Goal: Transaction & Acquisition: Purchase product/service

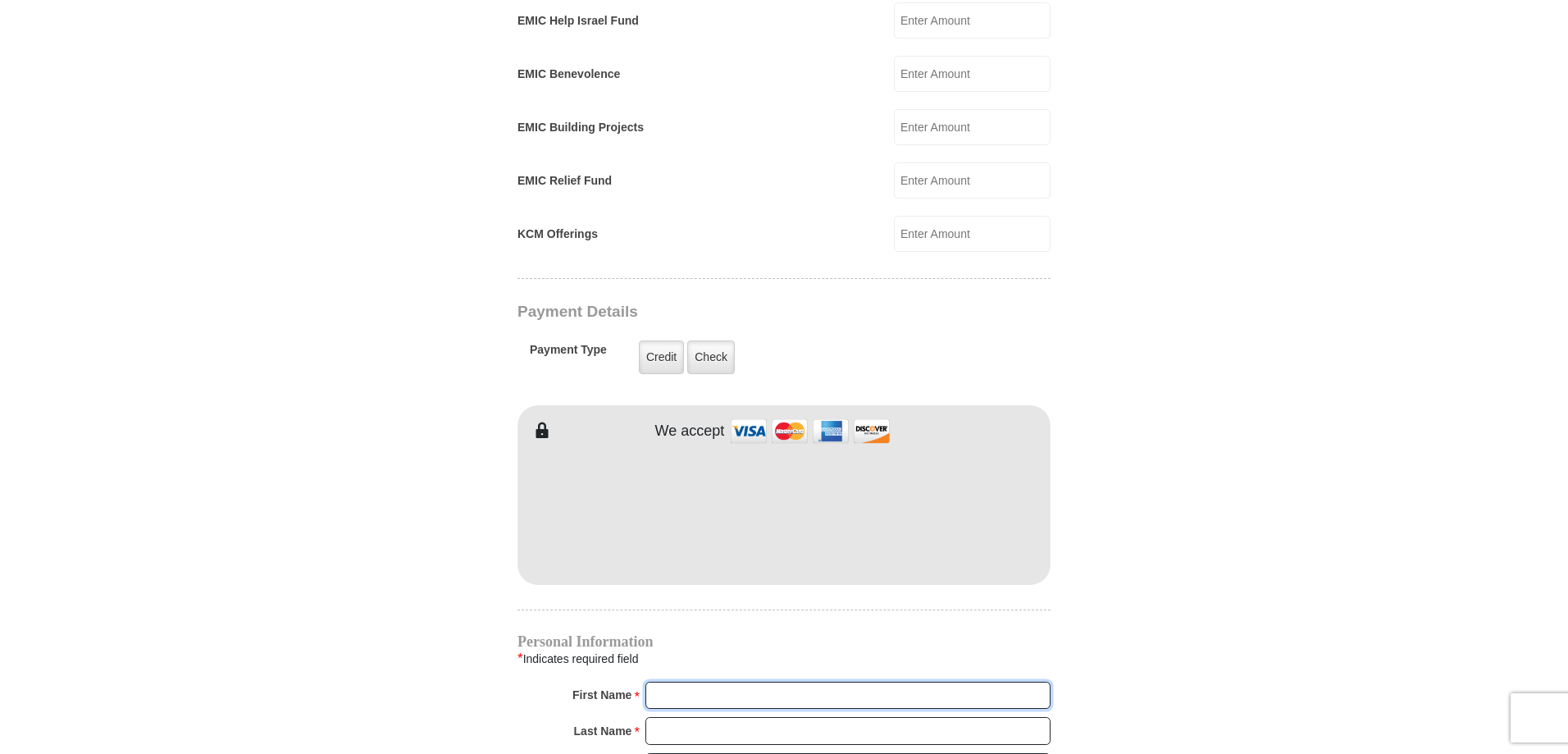
click at [678, 681] on input "First Name *" at bounding box center [848, 696] width 405 height 28
type input "[PERSON_NAME] and [PERSON_NAME]"
click at [696, 717] on input "Last Name *" at bounding box center [848, 731] width 405 height 28
type input "[PERSON_NAME]"
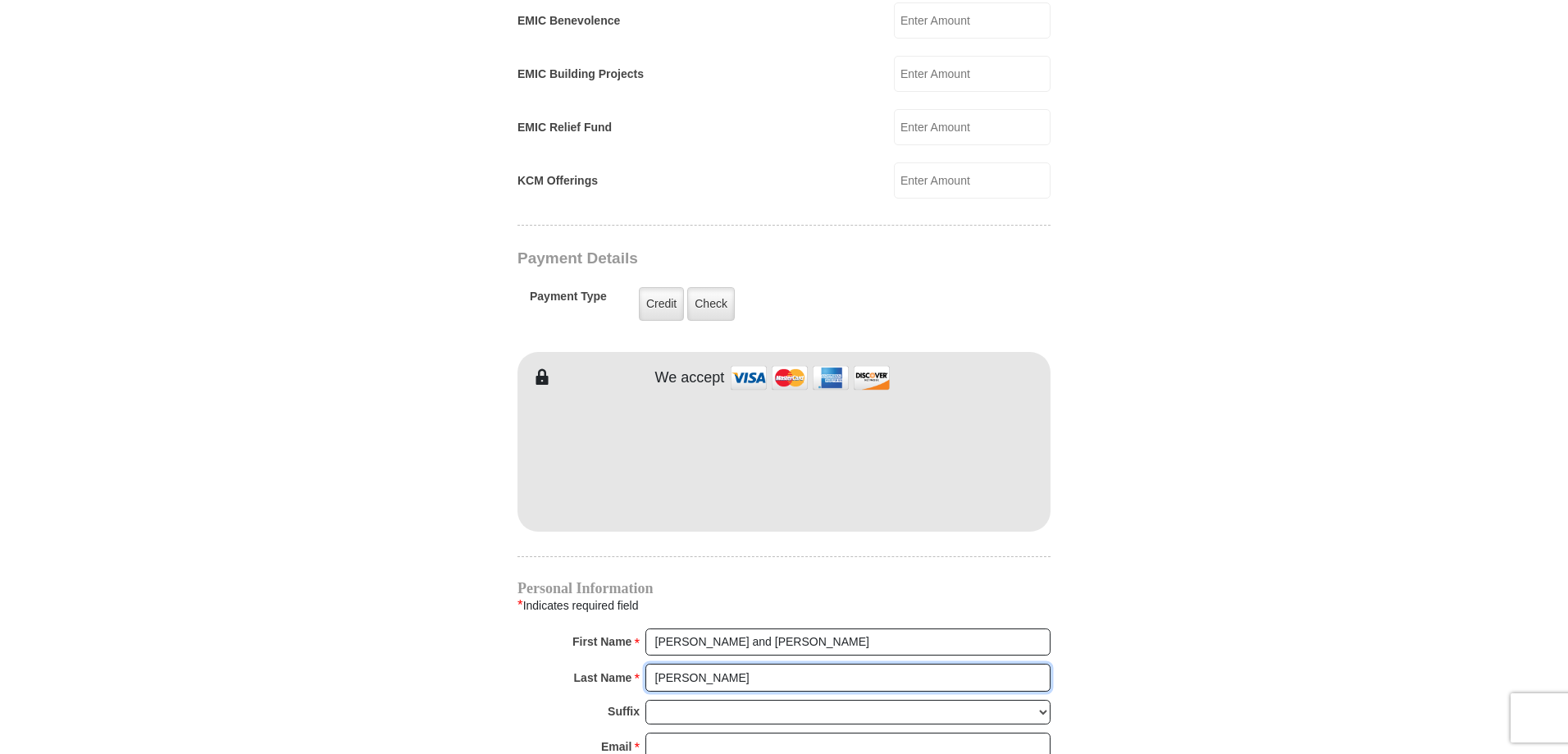
scroll to position [1149, 0]
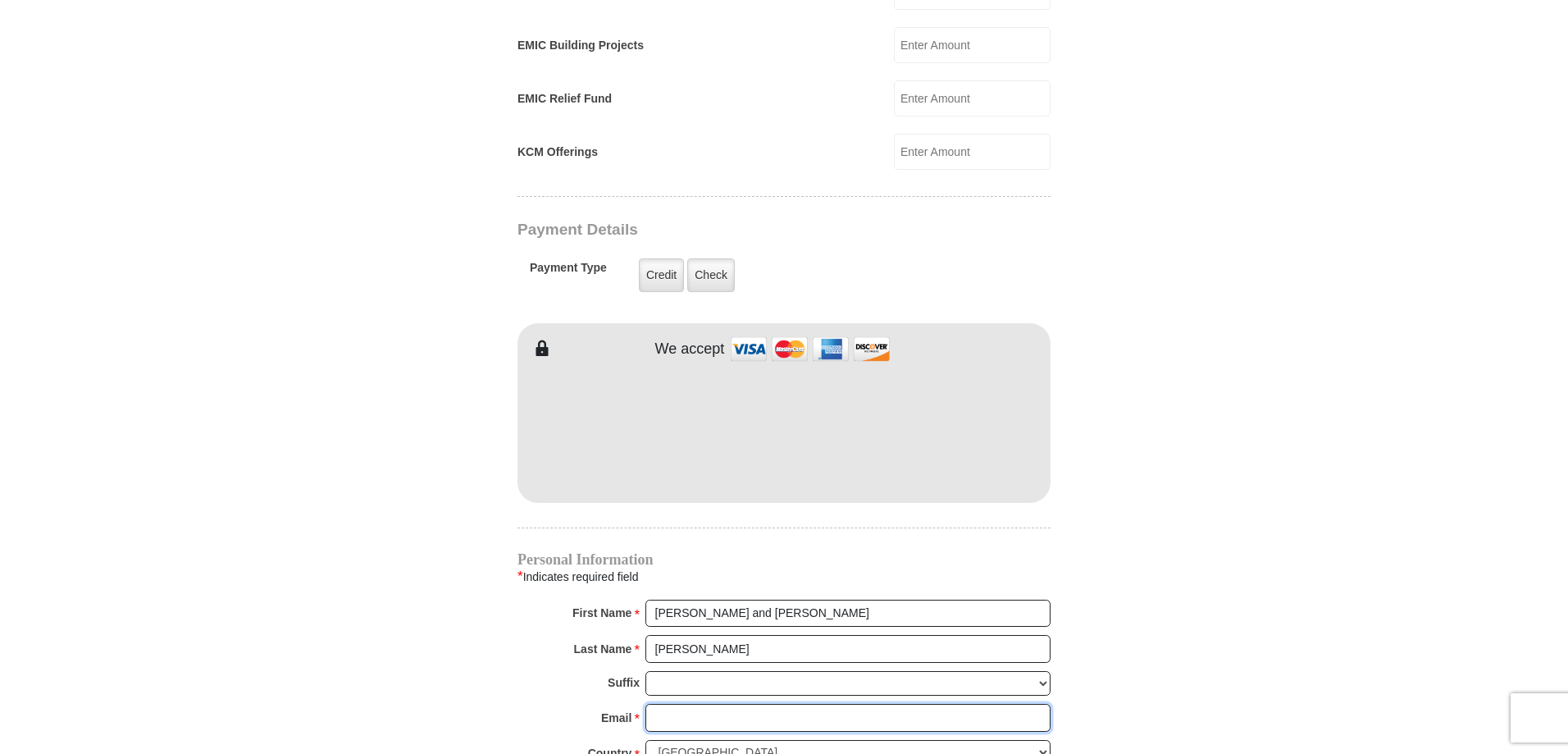
click at [665, 704] on input "Email *" at bounding box center [848, 718] width 405 height 28
type input "[EMAIL_ADDRESS][DOMAIN_NAME]"
type input "[STREET_ADDRESS]"
type input "[GEOGRAPHIC_DATA]"
select select "MI"
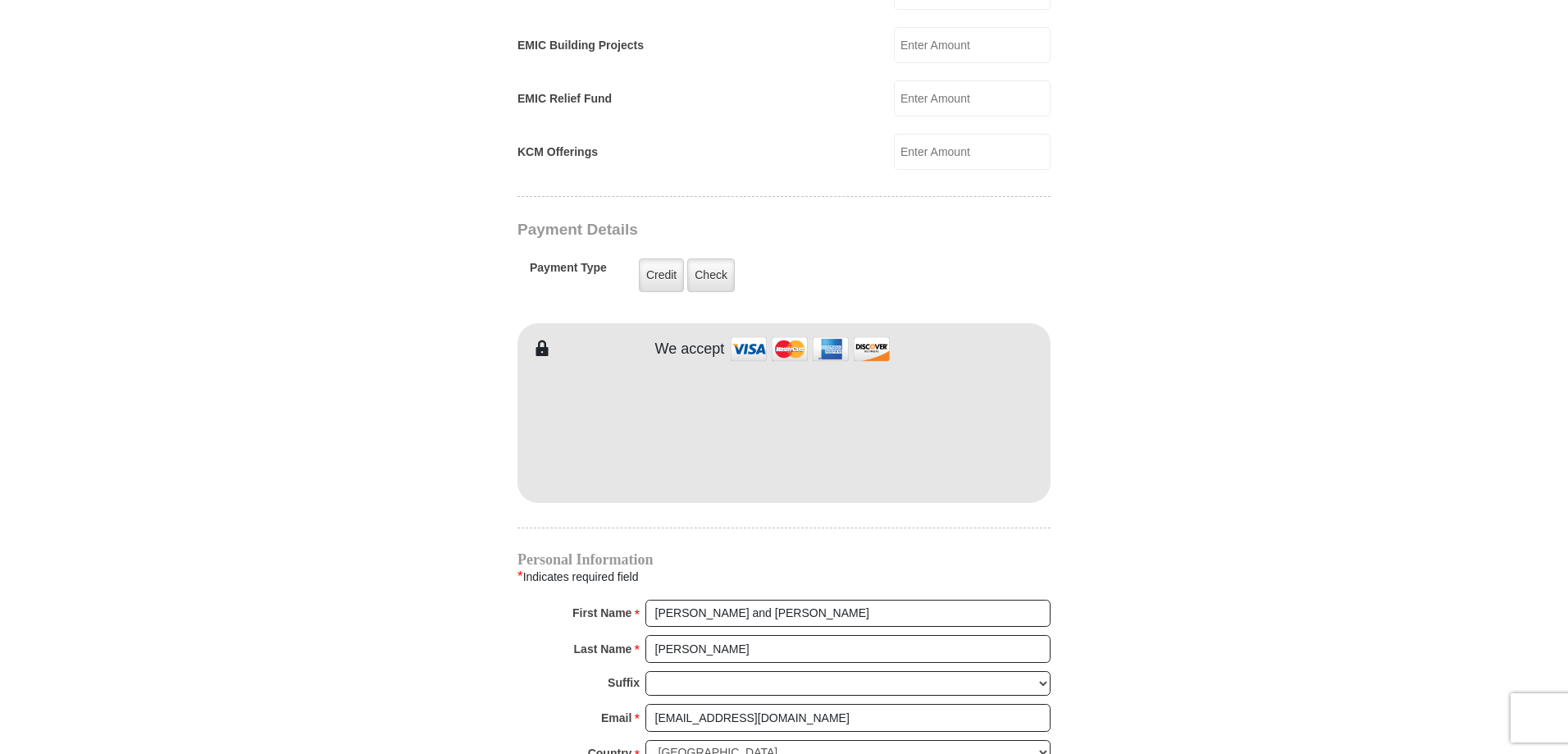
type input "49727"
type input "2313300490"
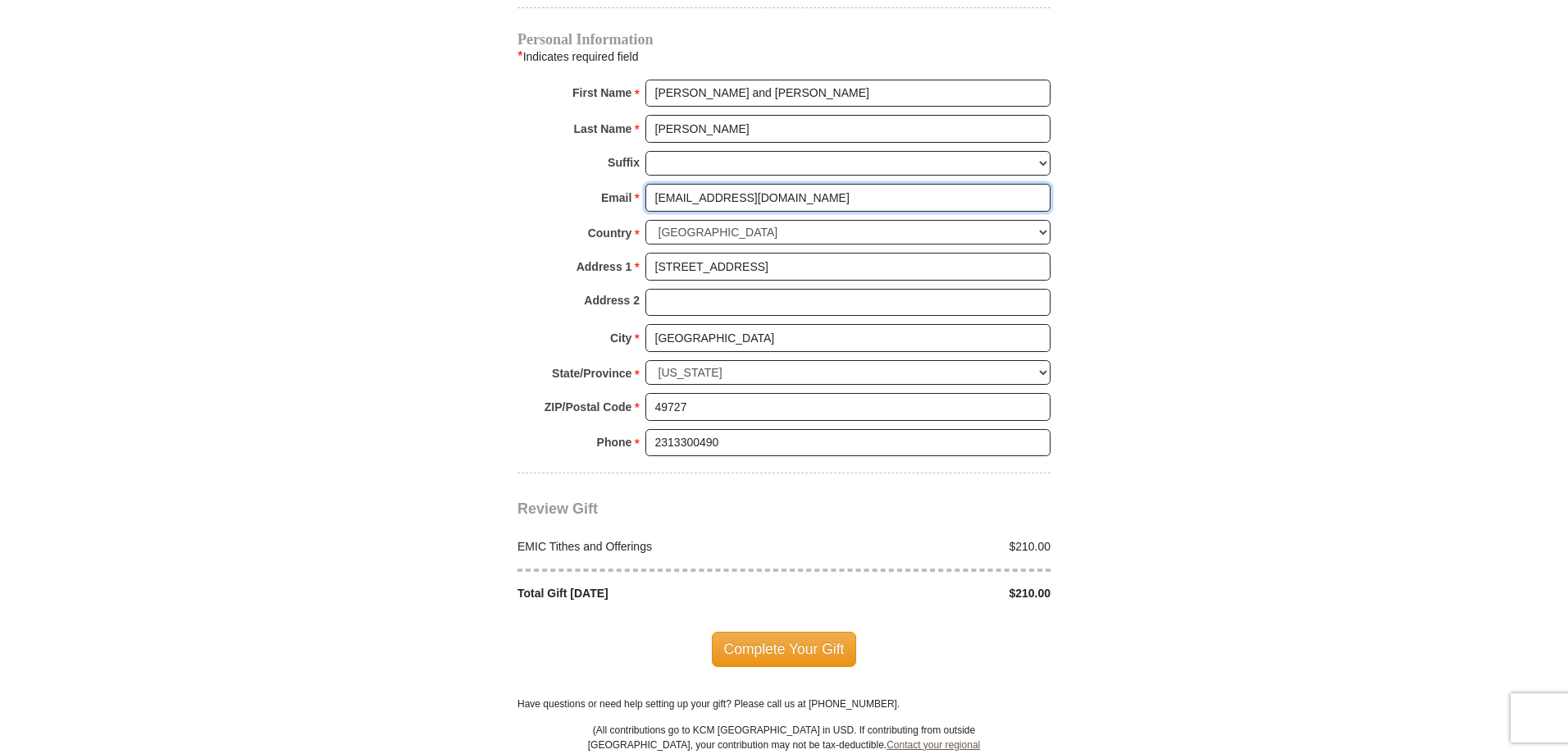
scroll to position [1722, 0]
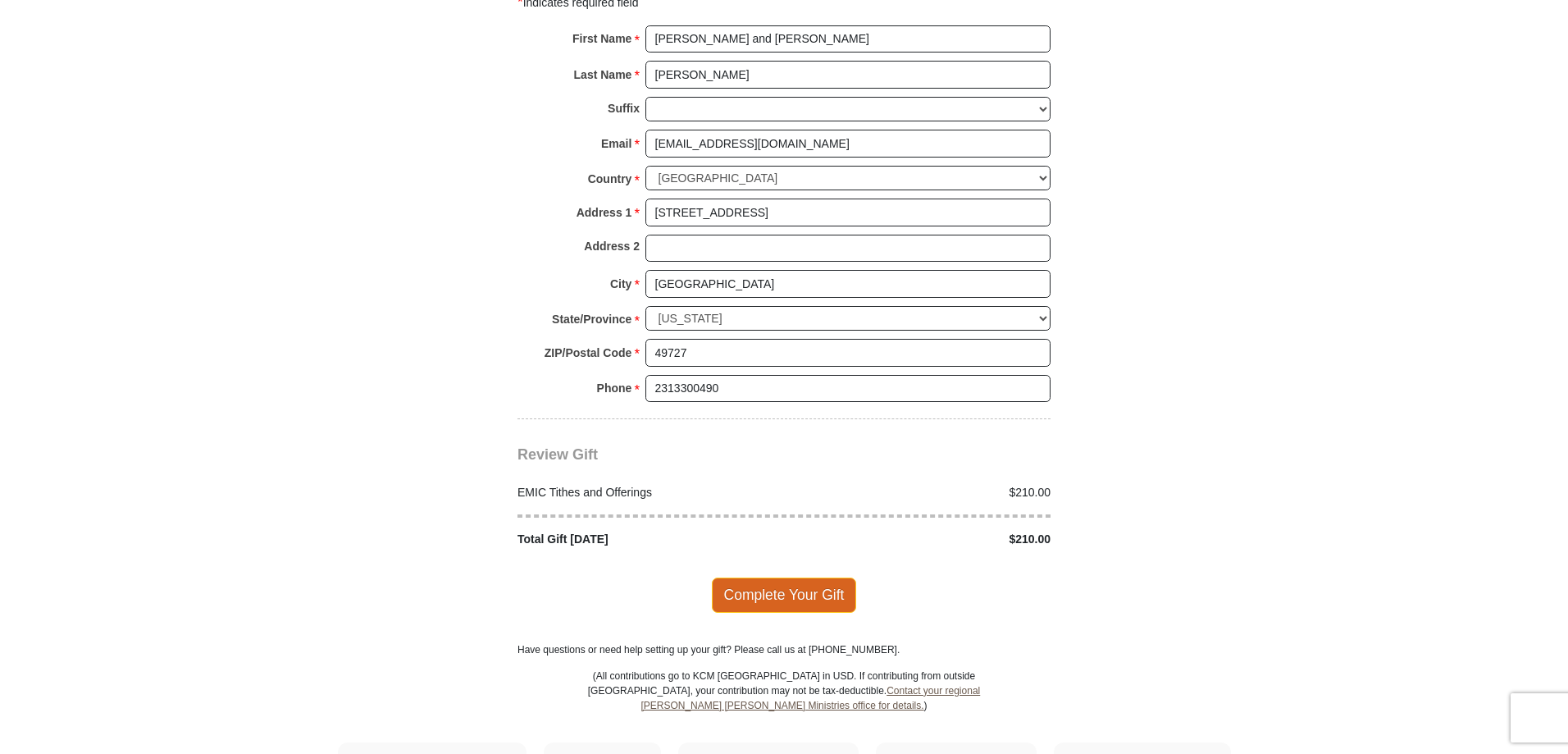
click at [787, 578] on span "Complete Your Gift" at bounding box center [785, 595] width 145 height 35
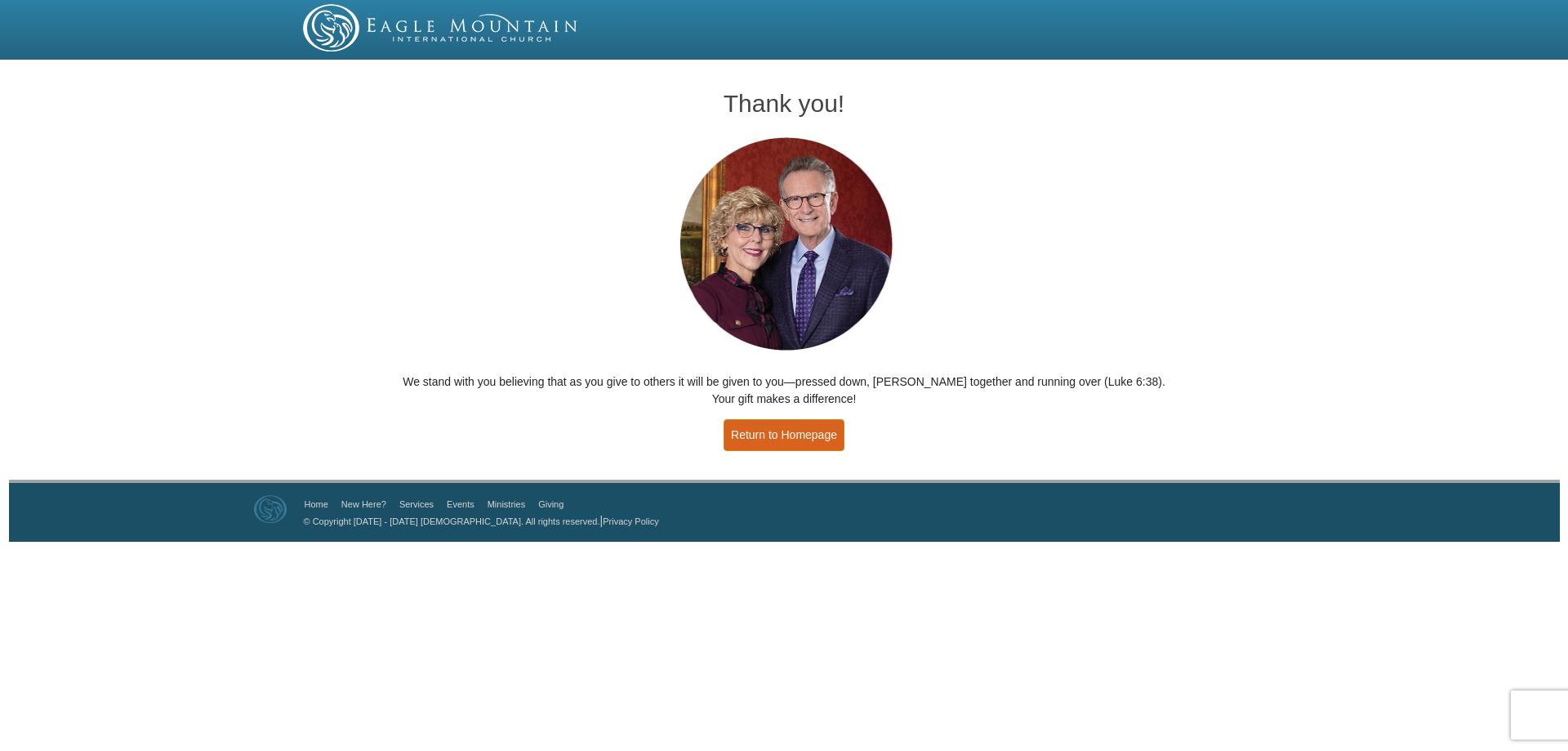
click at [807, 435] on link "Return to Homepage" at bounding box center [783, 435] width 121 height 32
